Goal: Check status: Check status

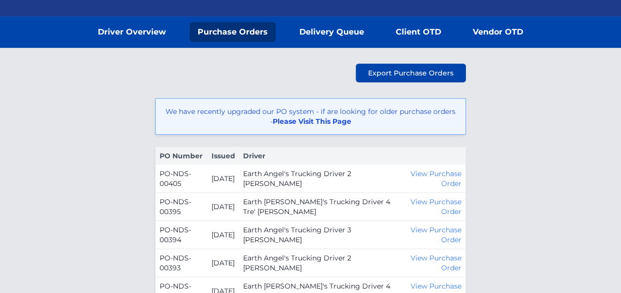
scroll to position [49, 0]
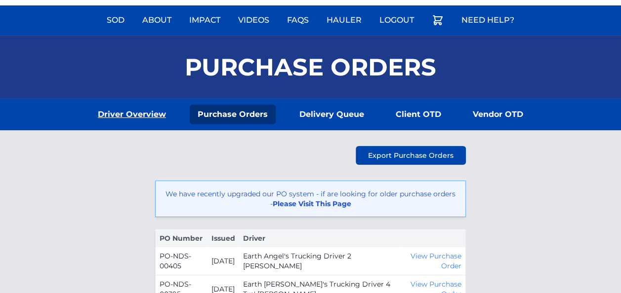
click at [143, 116] on link "Driver Overview" at bounding box center [132, 115] width 84 height 20
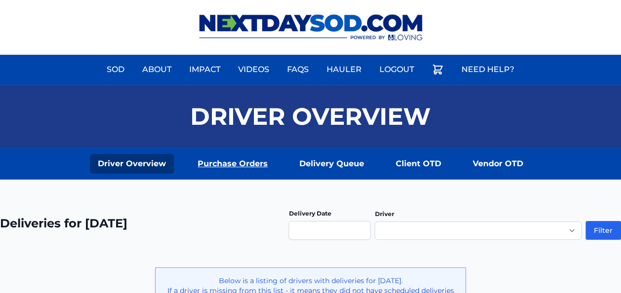
click at [223, 167] on link "Purchase Orders" at bounding box center [233, 164] width 86 height 20
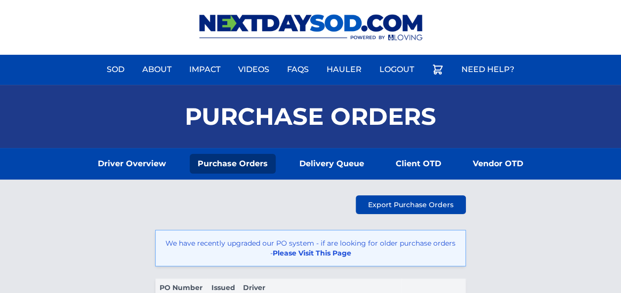
click at [226, 163] on link "Purchase Orders" at bounding box center [233, 164] width 86 height 20
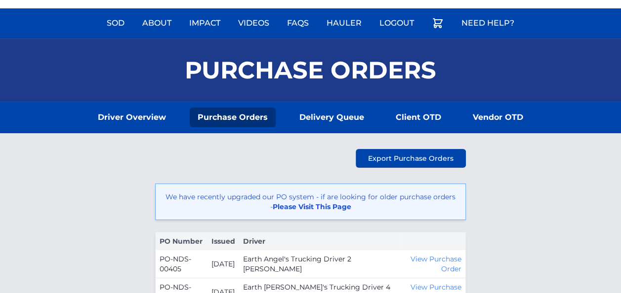
scroll to position [148, 0]
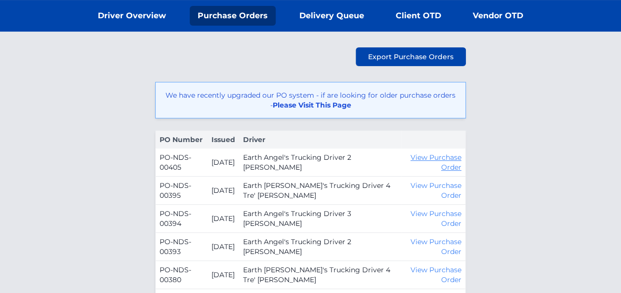
click at [437, 156] on link "View Purchase Order" at bounding box center [435, 162] width 51 height 19
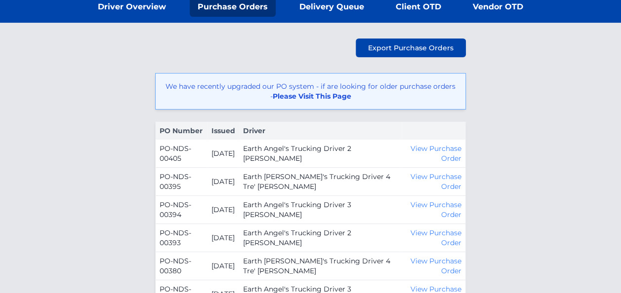
scroll to position [99, 0]
